Goal: Entertainment & Leisure: Consume media (video, audio)

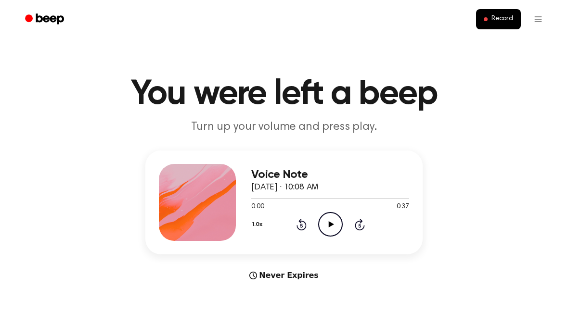
click at [324, 228] on icon "Play Audio" at bounding box center [330, 224] width 25 height 25
click at [386, 199] on div at bounding box center [330, 198] width 158 height 8
click at [323, 239] on div "Voice Note 25 September 2025 · 10:08 AM 0:31 0:37 Your browser does not support…" at bounding box center [330, 202] width 158 height 77
click at [336, 225] on icon "Pause Audio" at bounding box center [330, 224] width 25 height 25
click at [301, 228] on icon at bounding box center [301, 226] width 2 height 4
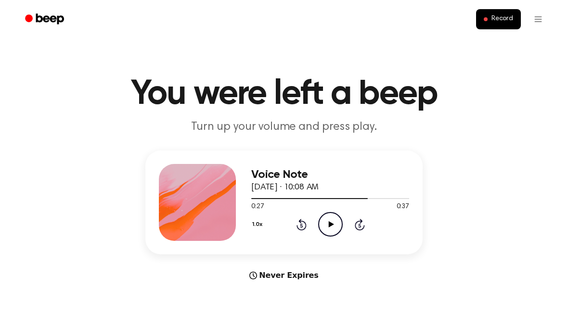
click at [301, 224] on icon at bounding box center [301, 226] width 2 height 4
click at [304, 218] on icon "Rewind 5 seconds" at bounding box center [301, 224] width 11 height 13
click at [303, 216] on div "1.0x Rewind 5 seconds Play Audio Skip 5 seconds" at bounding box center [330, 224] width 158 height 25
click at [302, 218] on icon "Rewind 5 seconds" at bounding box center [301, 224] width 11 height 13
click at [304, 217] on div "1.0x Rewind 5 seconds Play Audio Skip 5 seconds" at bounding box center [330, 224] width 158 height 25
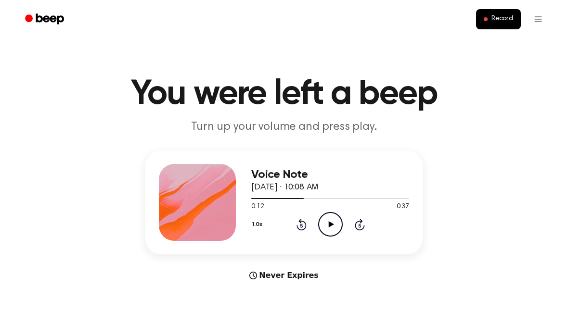
click at [300, 226] on icon "Rewind 5 seconds" at bounding box center [301, 224] width 11 height 13
click at [301, 231] on icon at bounding box center [301, 225] width 10 height 12
click at [299, 231] on div "1.0x Rewind 5 seconds Play Audio Skip 5 seconds" at bounding box center [330, 224] width 158 height 25
click at [298, 230] on icon "Rewind 5 seconds" at bounding box center [301, 224] width 11 height 13
click at [296, 229] on icon "Rewind 5 seconds" at bounding box center [301, 224] width 11 height 13
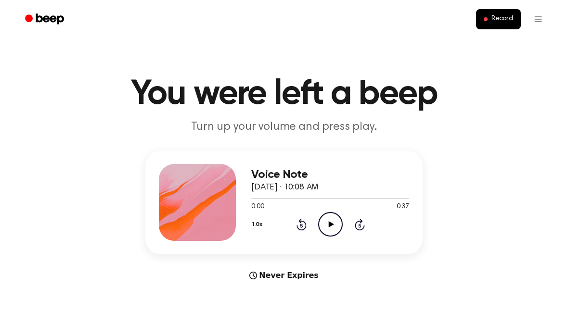
click at [327, 224] on icon "Play Audio" at bounding box center [330, 224] width 25 height 25
click at [329, 221] on icon at bounding box center [330, 224] width 4 height 6
click at [336, 229] on icon "Play Audio" at bounding box center [330, 224] width 25 height 25
click at [327, 227] on icon "Pause Audio" at bounding box center [330, 224] width 25 height 25
